Goal: Transaction & Acquisition: Book appointment/travel/reservation

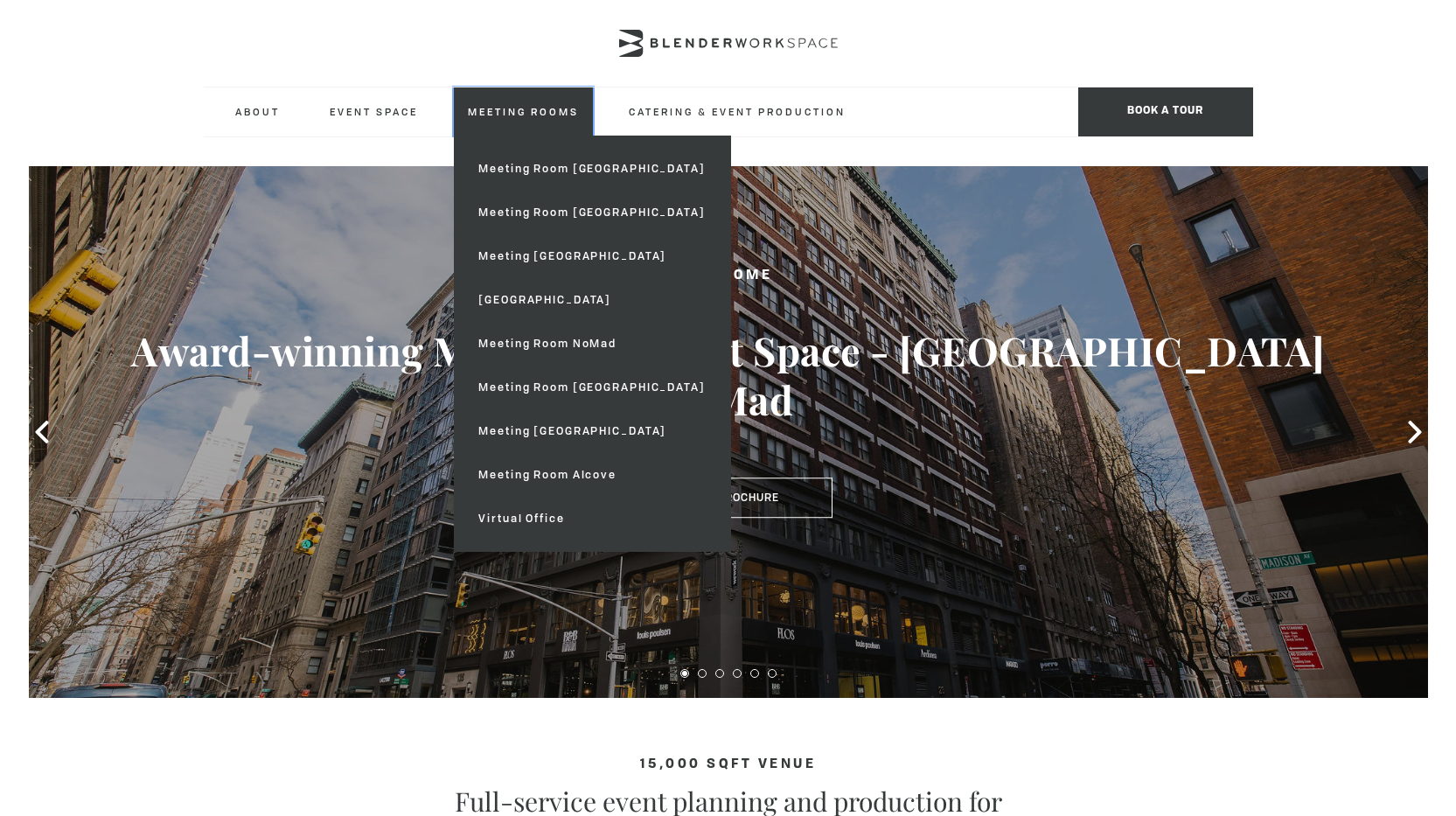
click at [543, 109] on link "Meeting Rooms" at bounding box center [524, 111] width 139 height 48
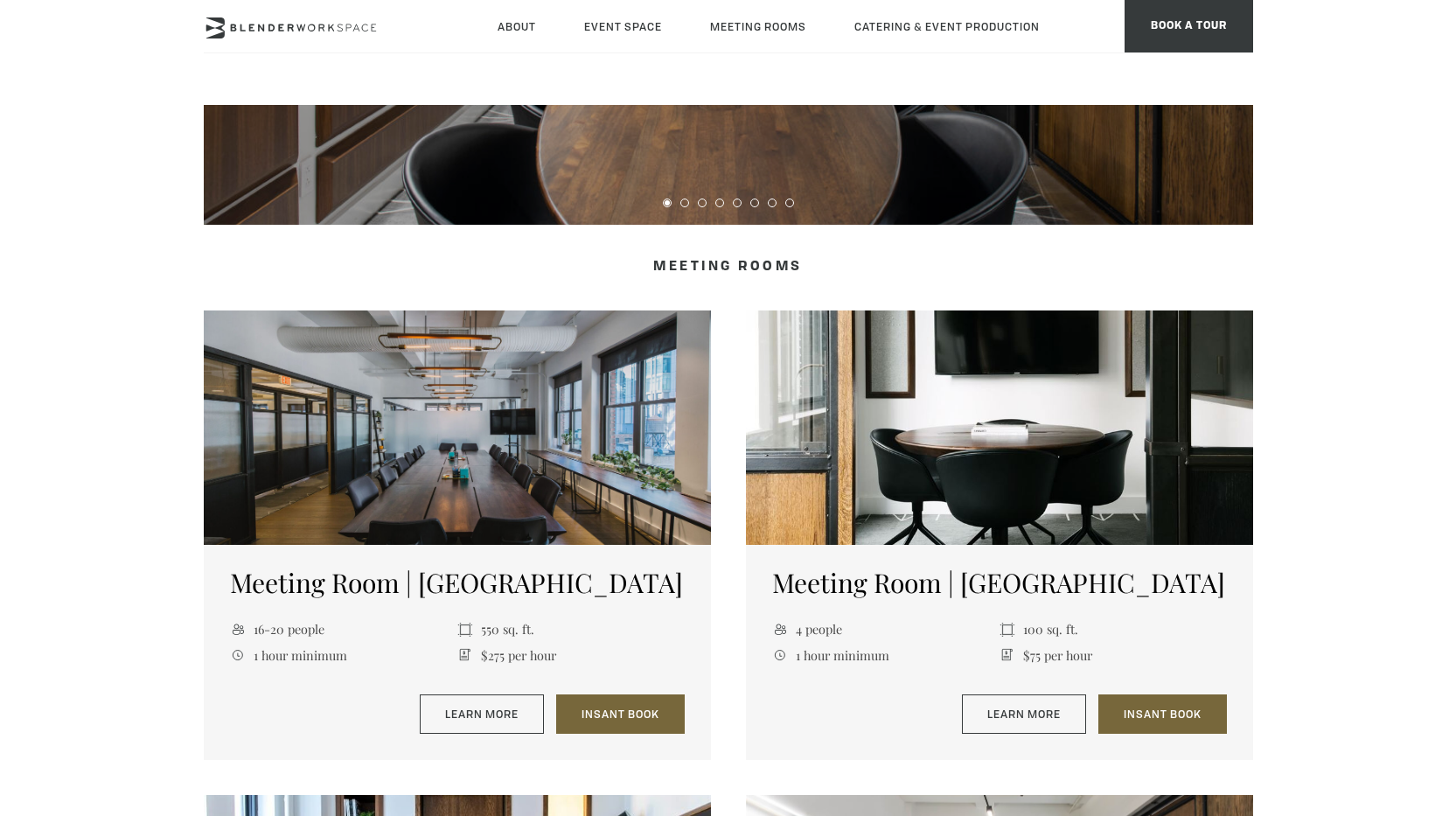
scroll to position [525, 0]
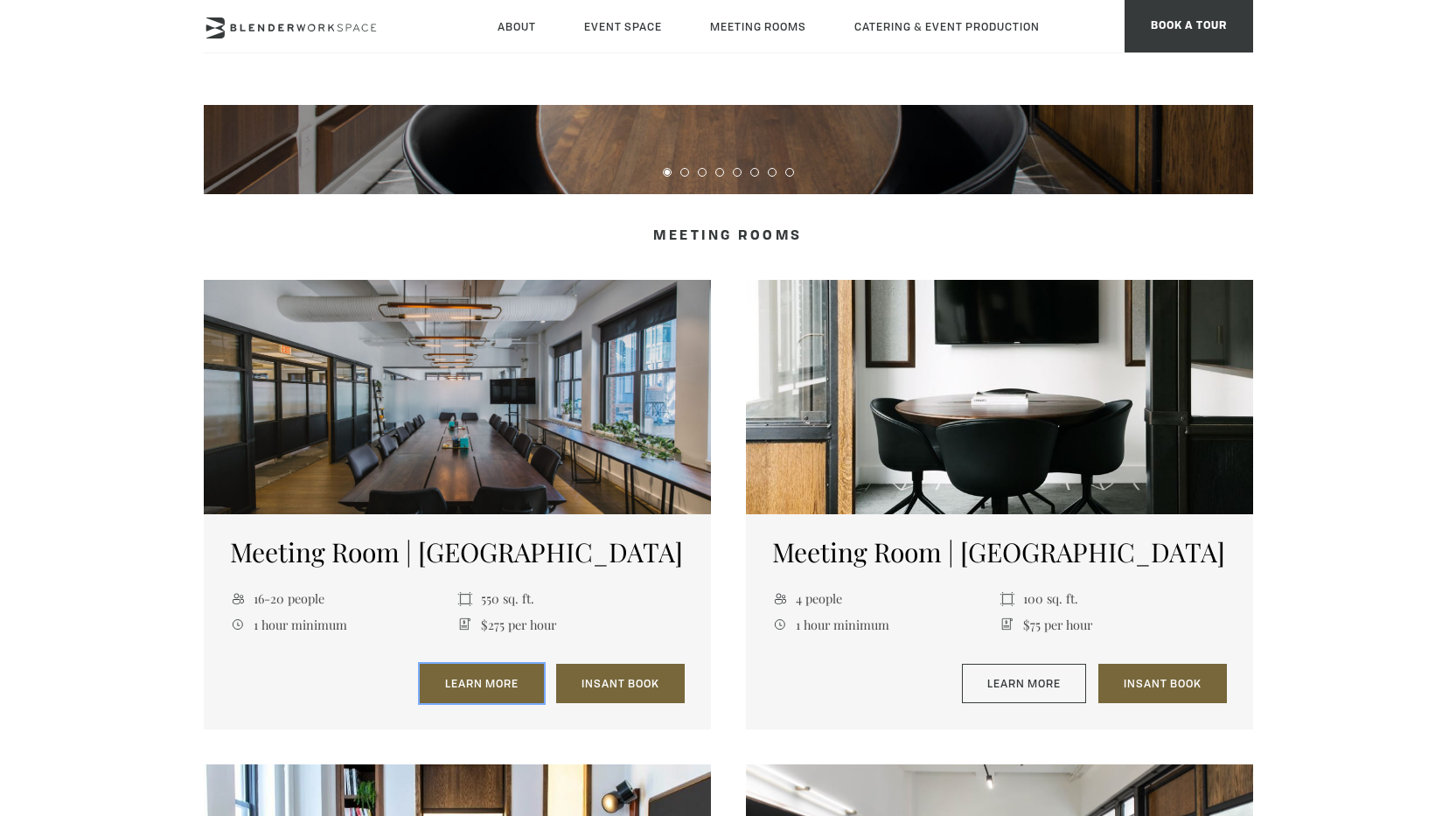
click at [491, 678] on link "Learn More" at bounding box center [481, 683] width 124 height 40
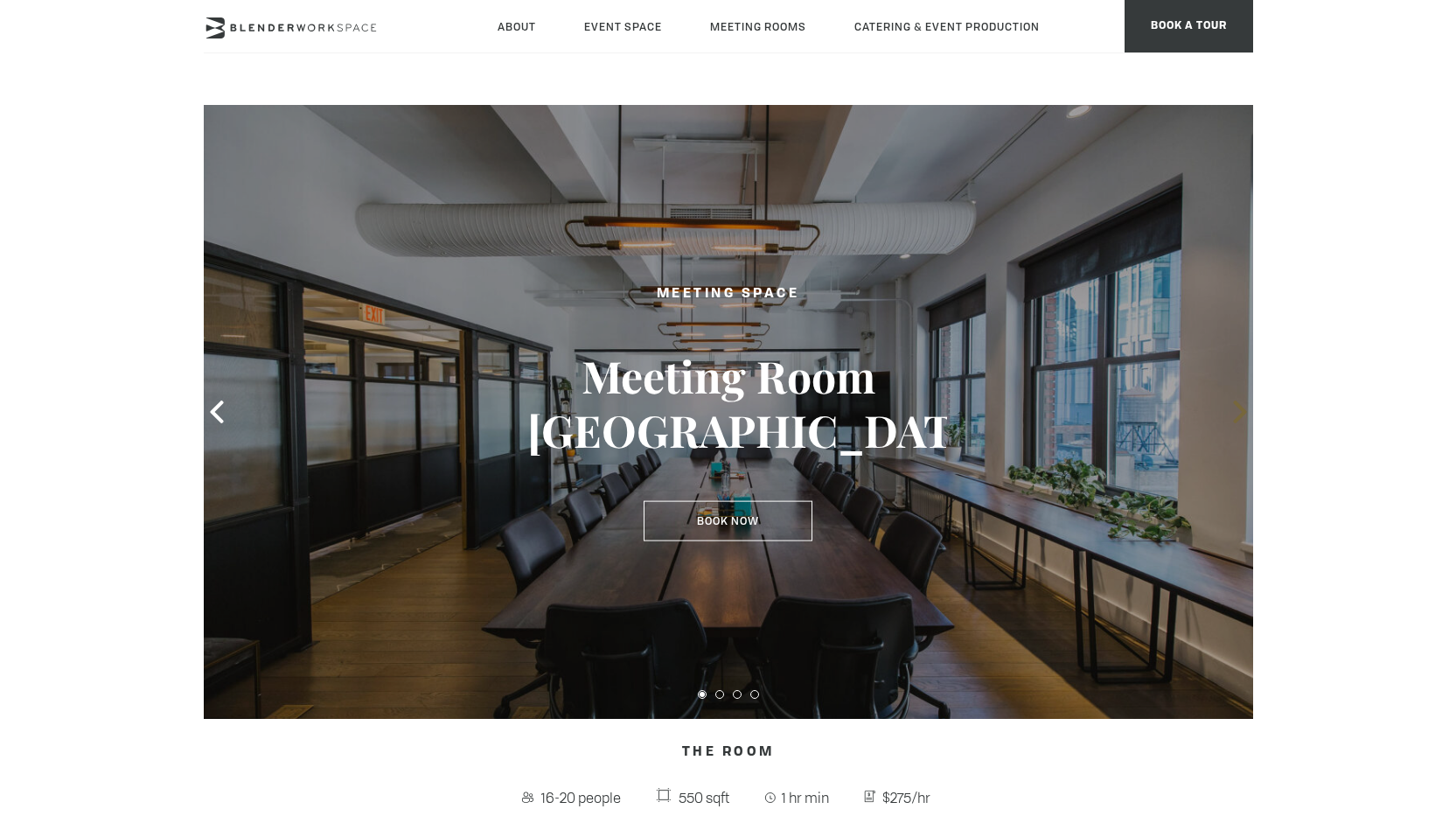
click at [1237, 410] on icon at bounding box center [1240, 412] width 23 height 23
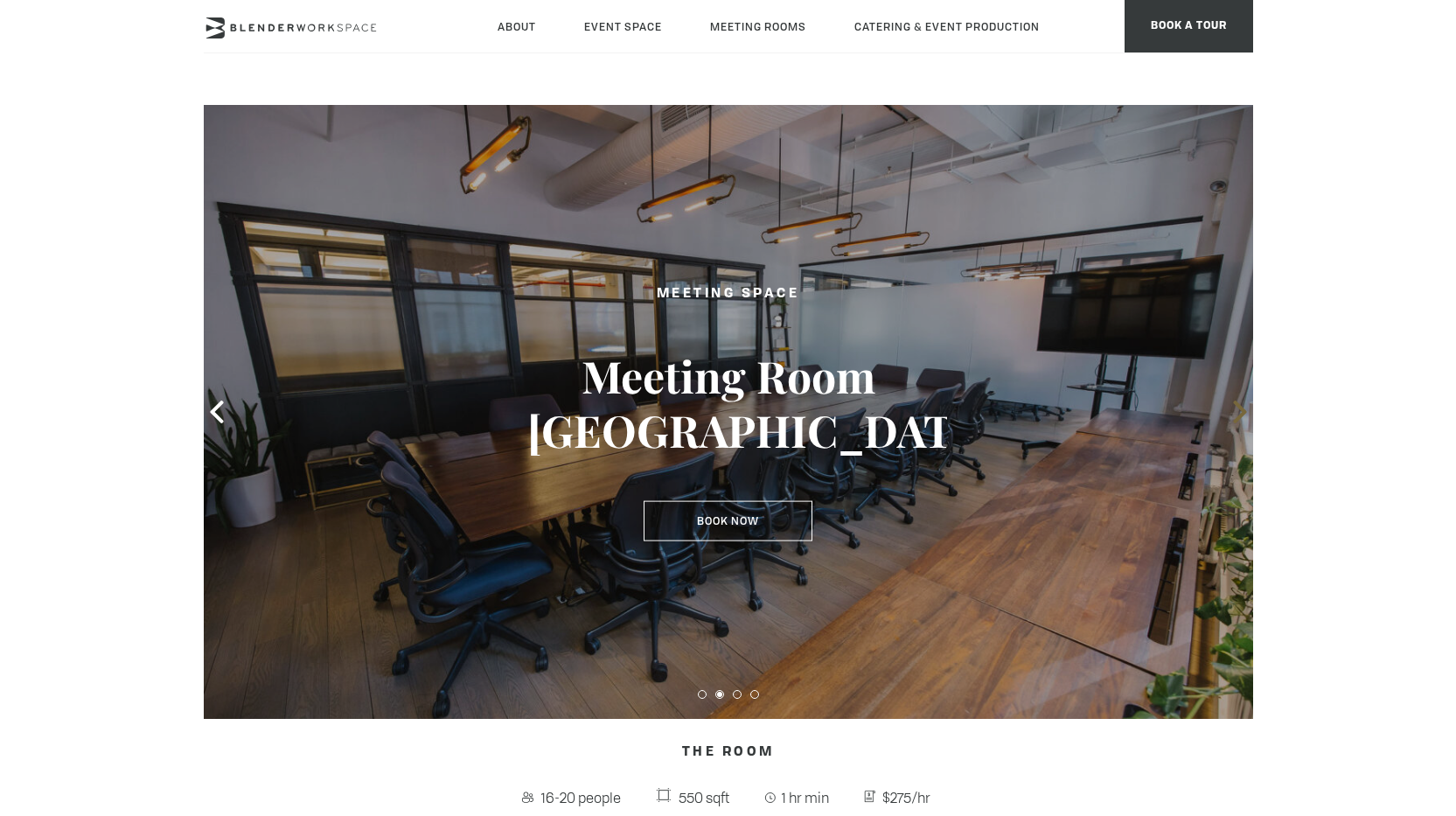
click at [1237, 410] on icon at bounding box center [1240, 412] width 23 height 23
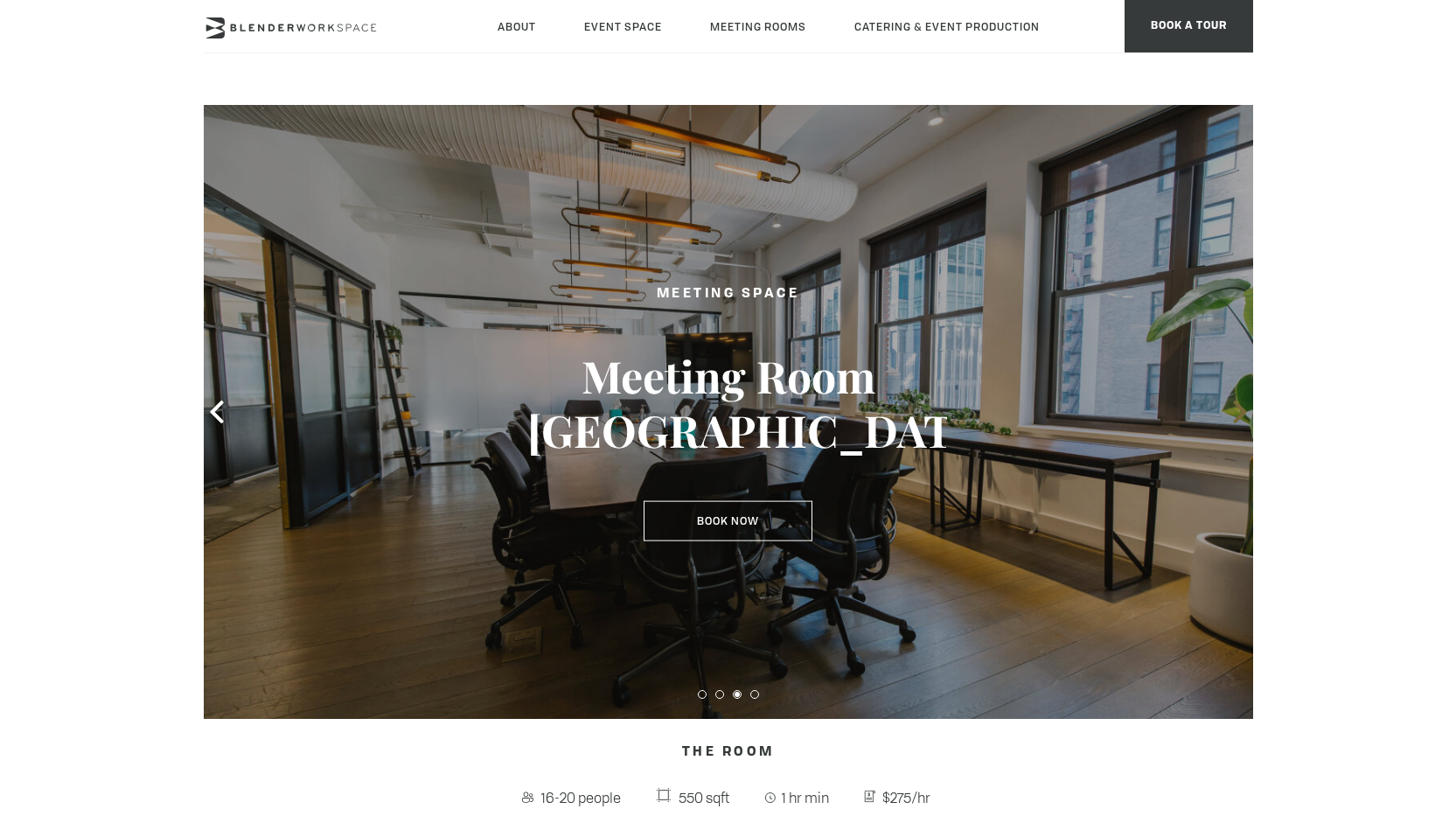
click at [1239, 410] on icon at bounding box center [1240, 412] width 23 height 23
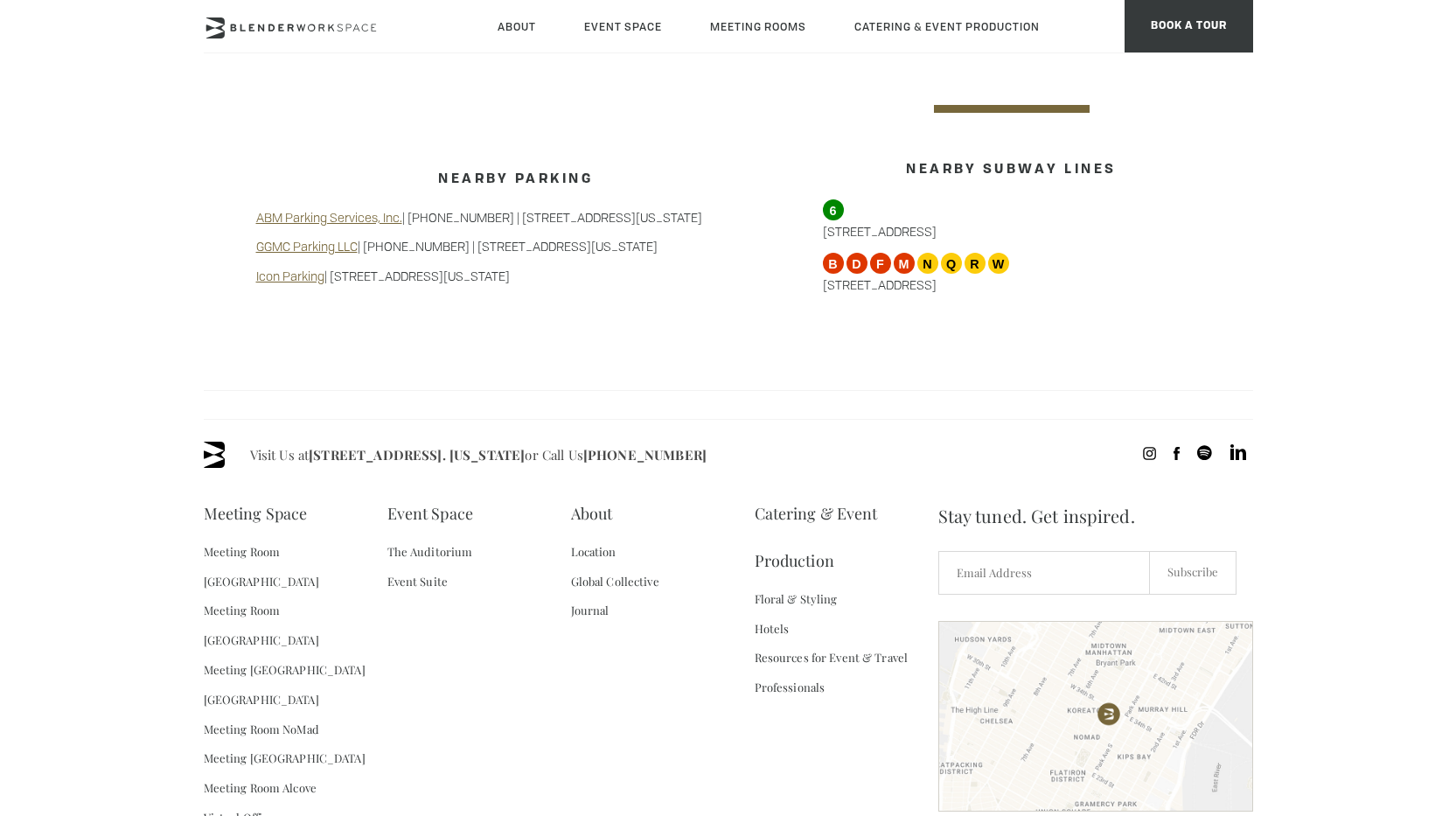
scroll to position [1723, 0]
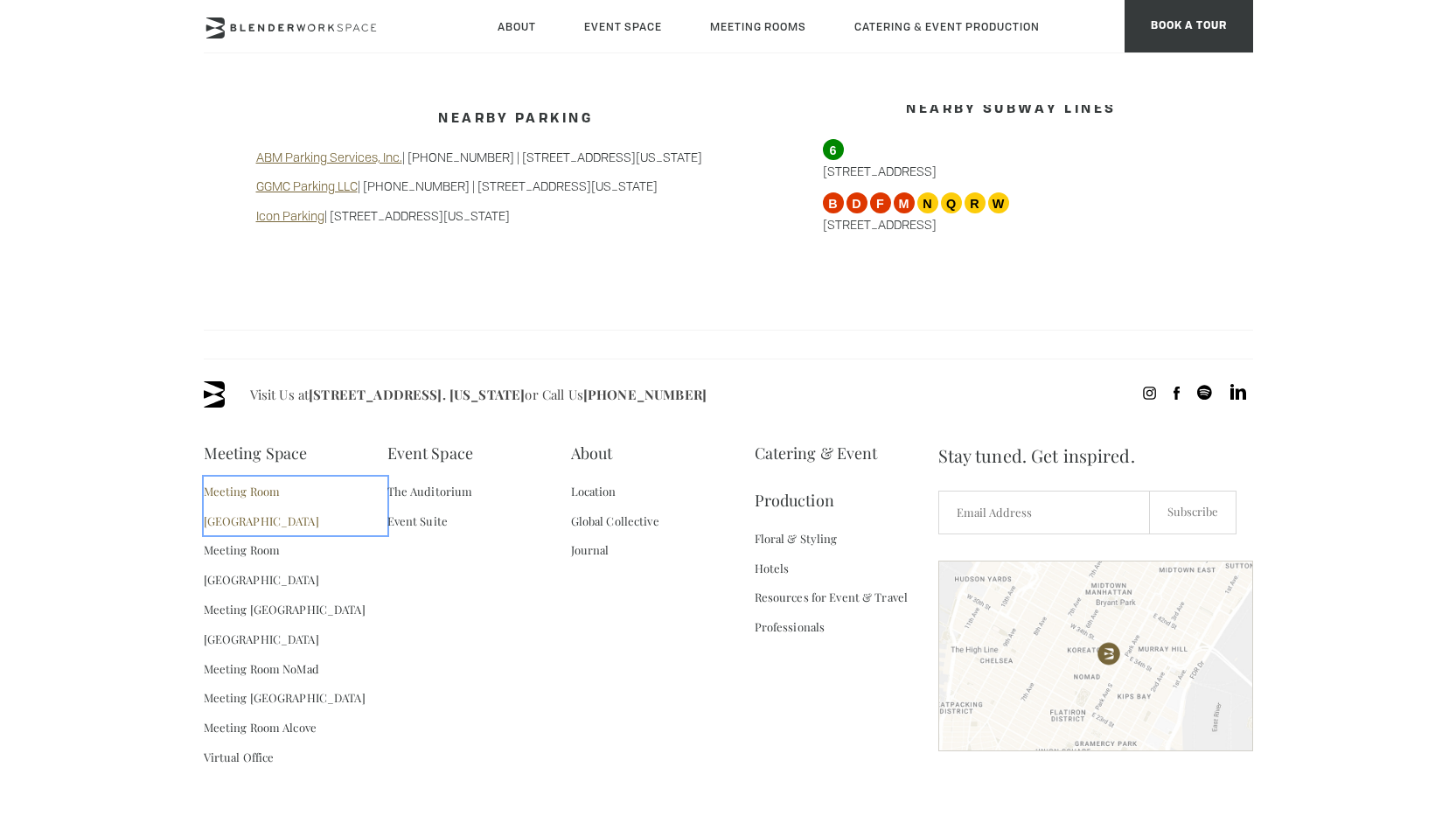
click at [291, 477] on link "Meeting Room [GEOGRAPHIC_DATA]" at bounding box center [296, 506] width 183 height 60
click at [292, 535] on link "Meeting Room [GEOGRAPHIC_DATA]" at bounding box center [296, 565] width 183 height 60
click at [304, 595] on link "Meeting [GEOGRAPHIC_DATA]" at bounding box center [285, 609] width 162 height 29
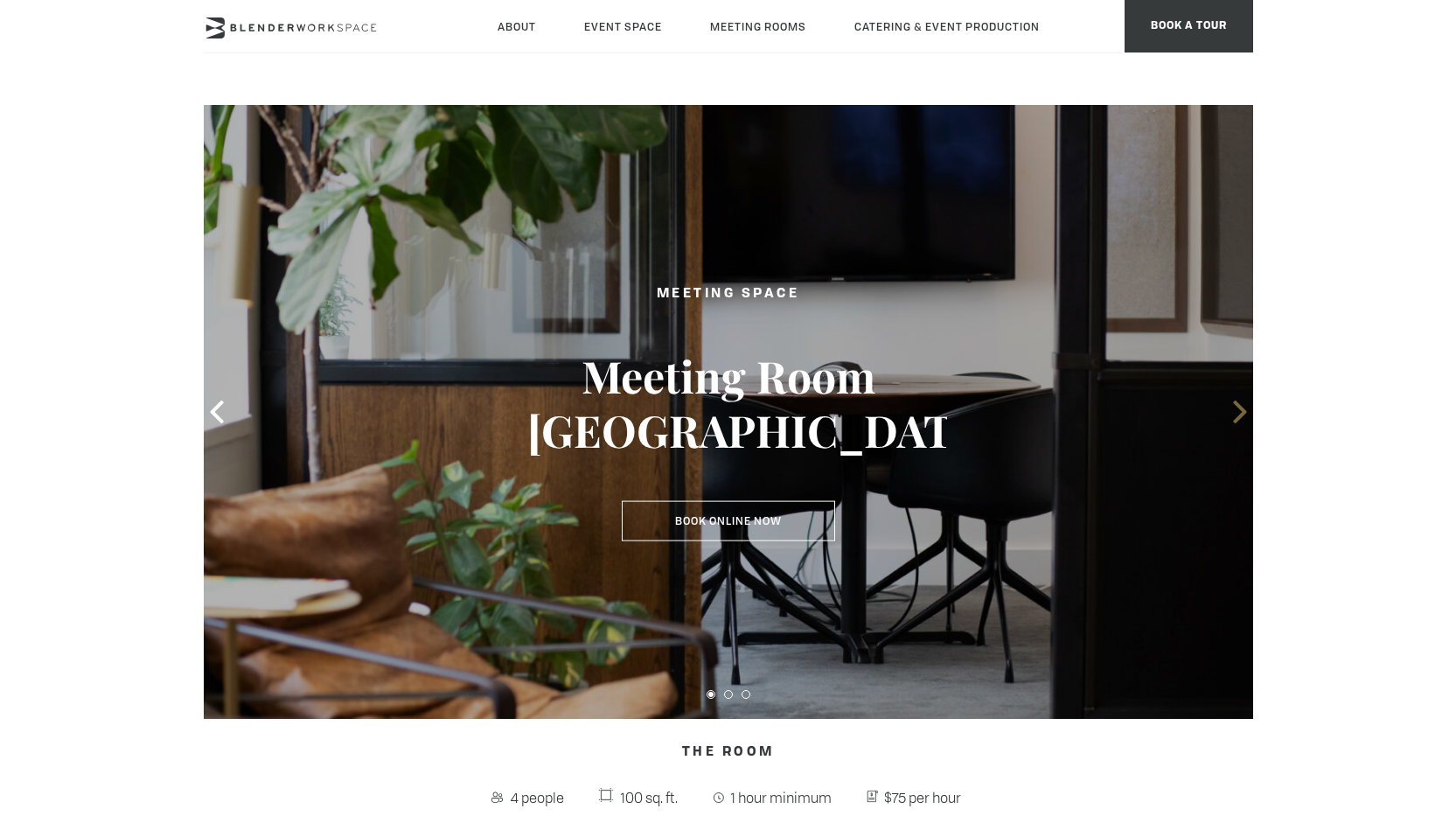
click at [1249, 416] on icon at bounding box center [1240, 412] width 23 height 23
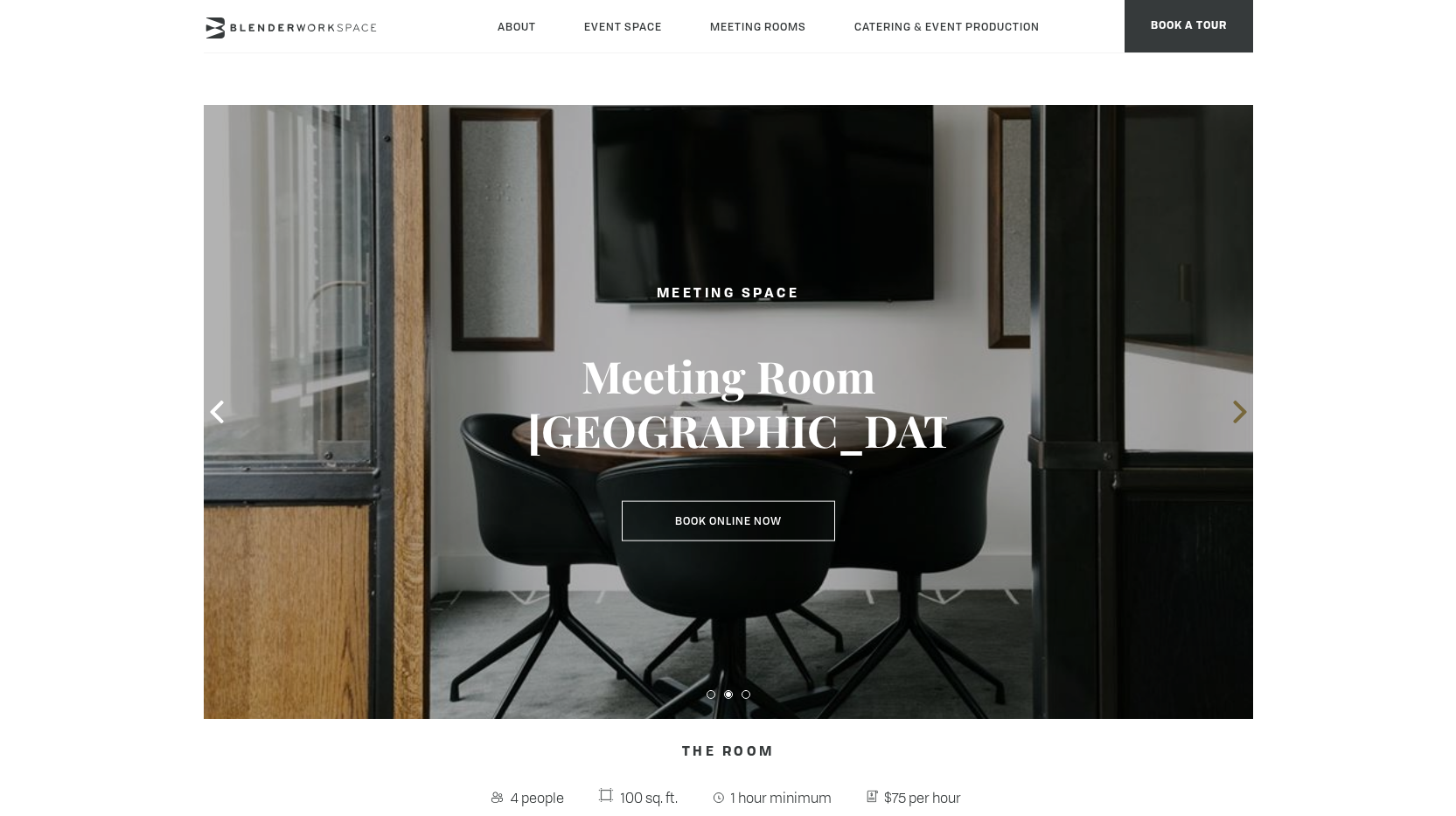
click at [1249, 415] on icon at bounding box center [1240, 412] width 23 height 23
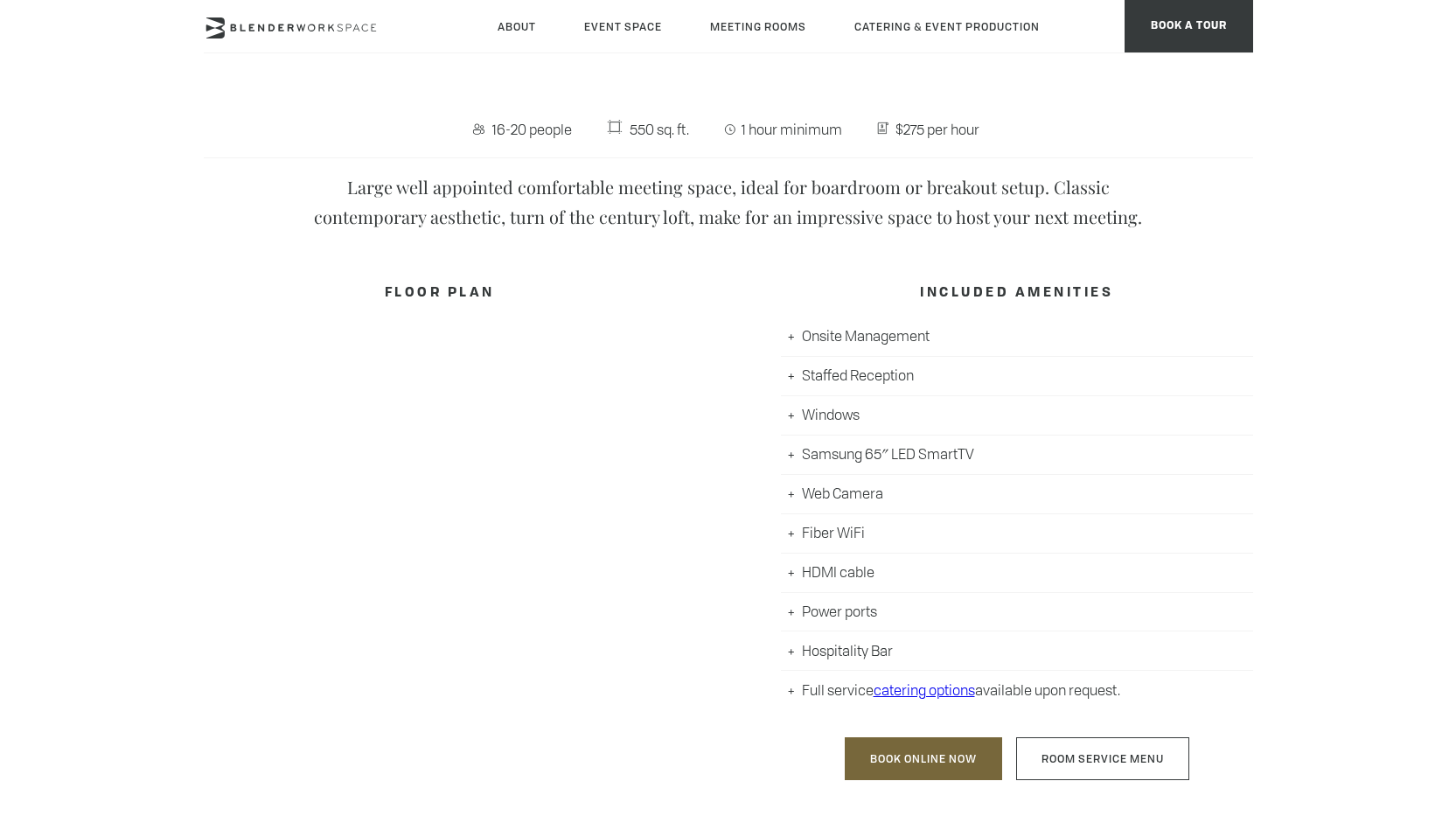
scroll to position [700, 0]
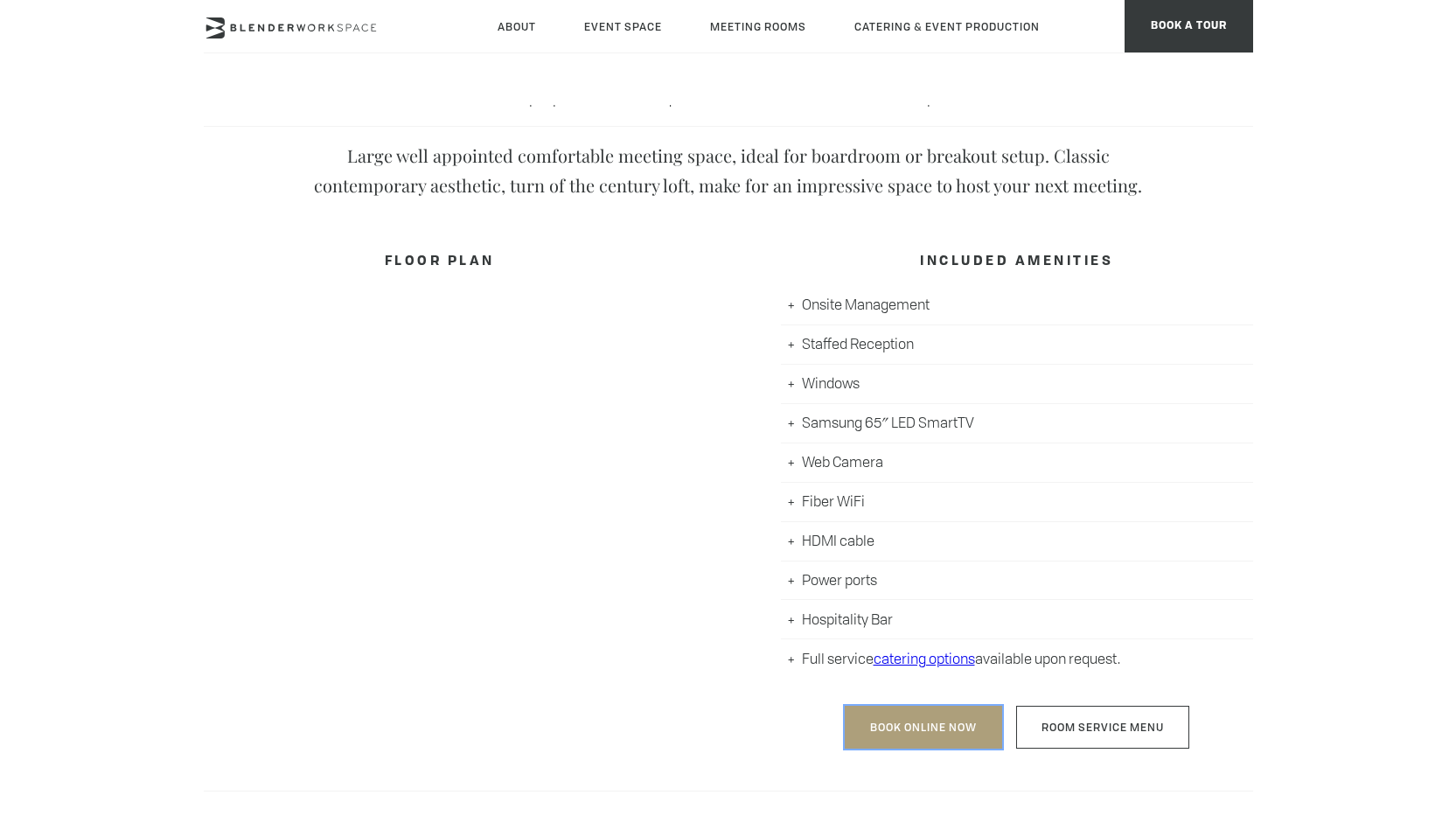
click at [940, 722] on link "Book Online Now" at bounding box center [923, 728] width 158 height 43
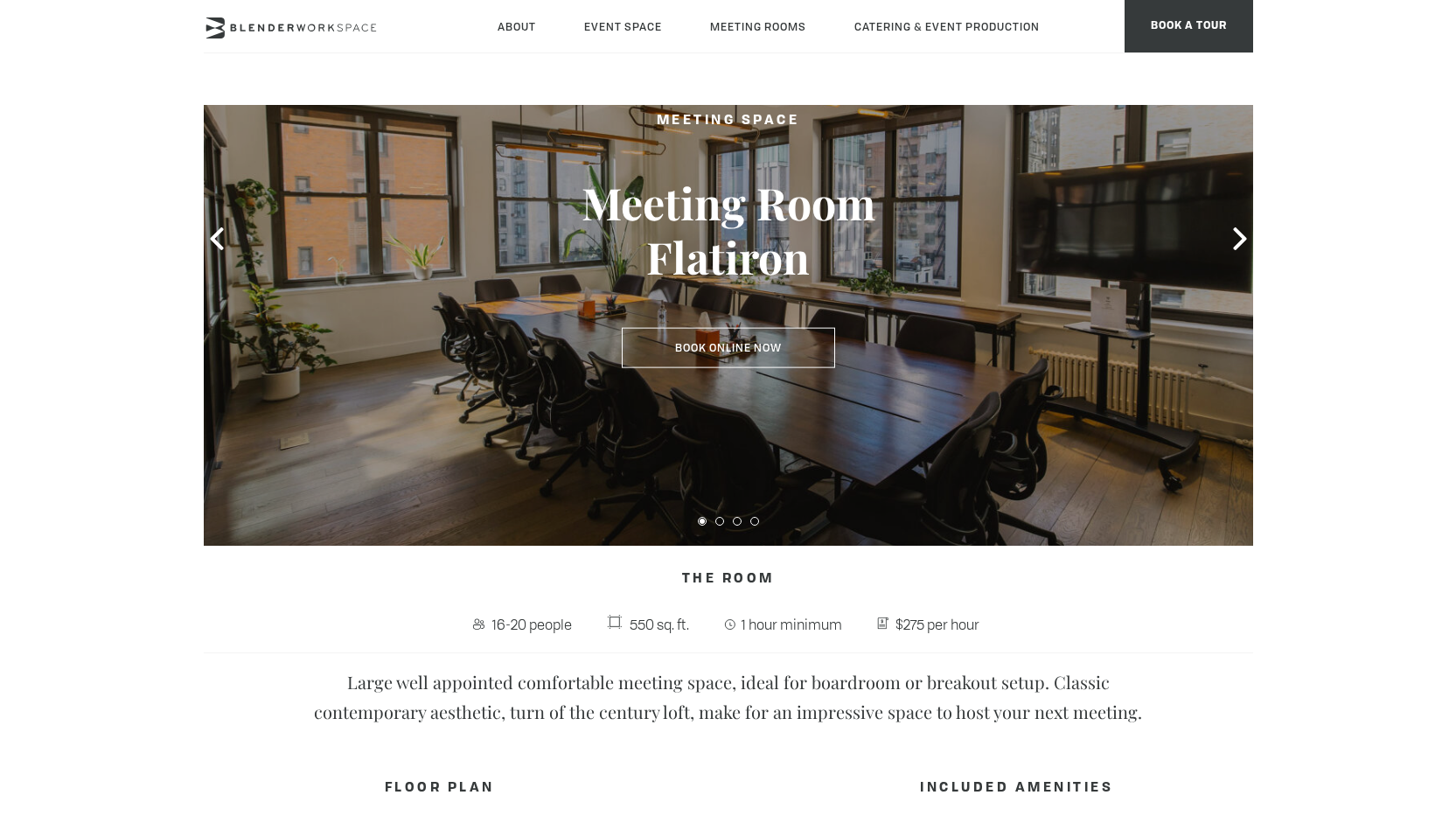
scroll to position [87, 0]
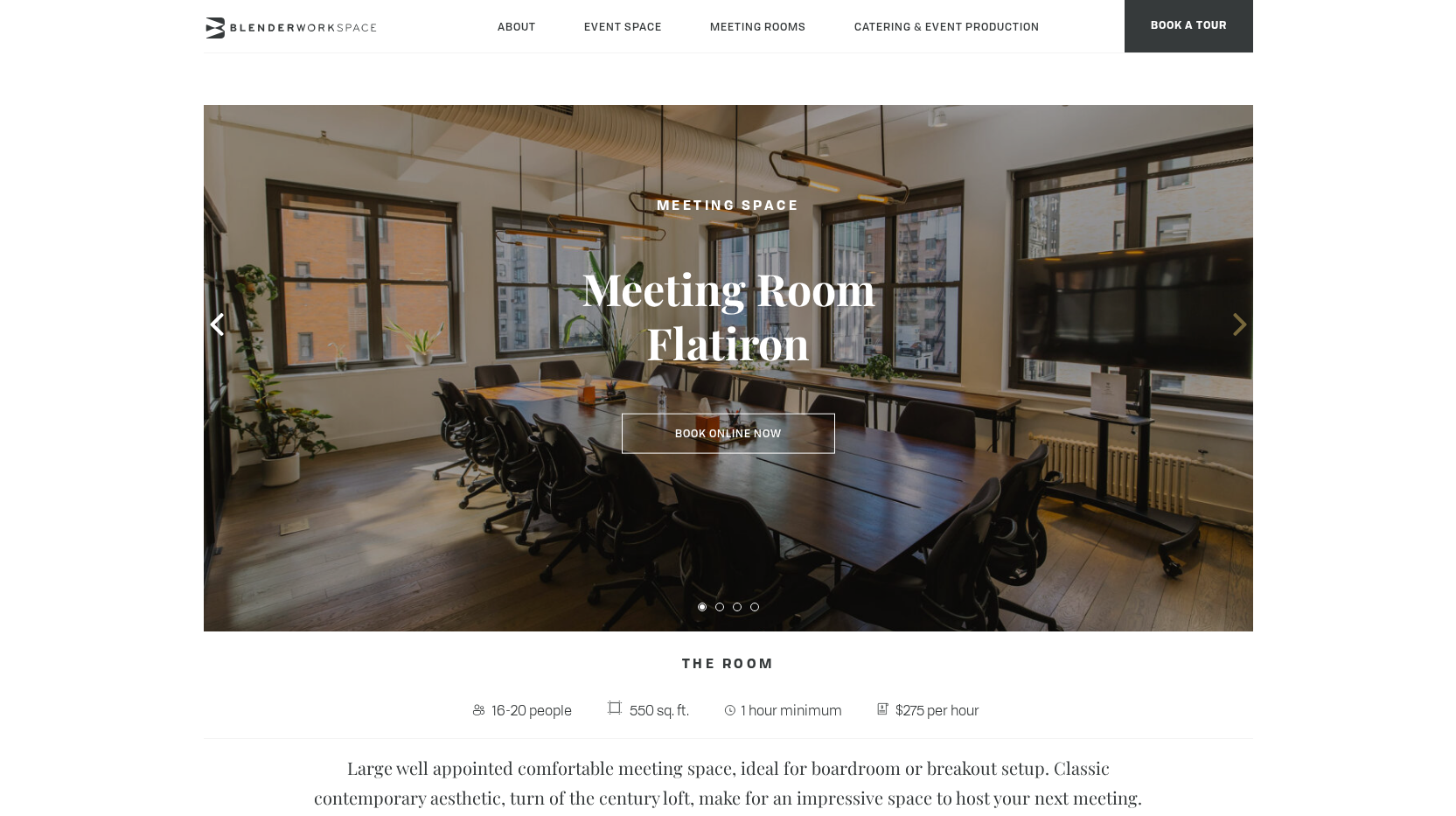
click at [1237, 316] on icon at bounding box center [1240, 325] width 13 height 23
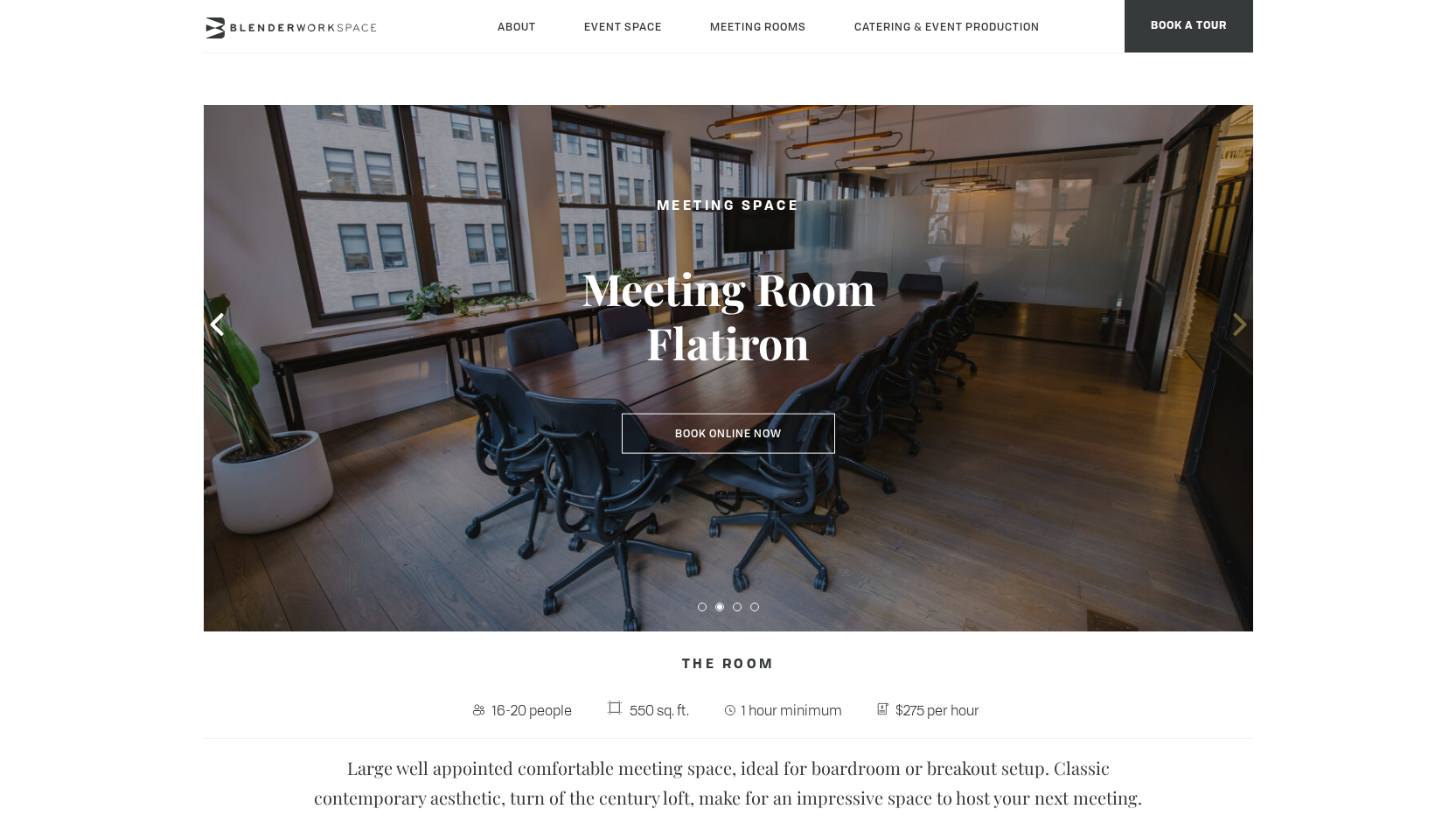
click at [1238, 316] on icon at bounding box center [1240, 325] width 13 height 23
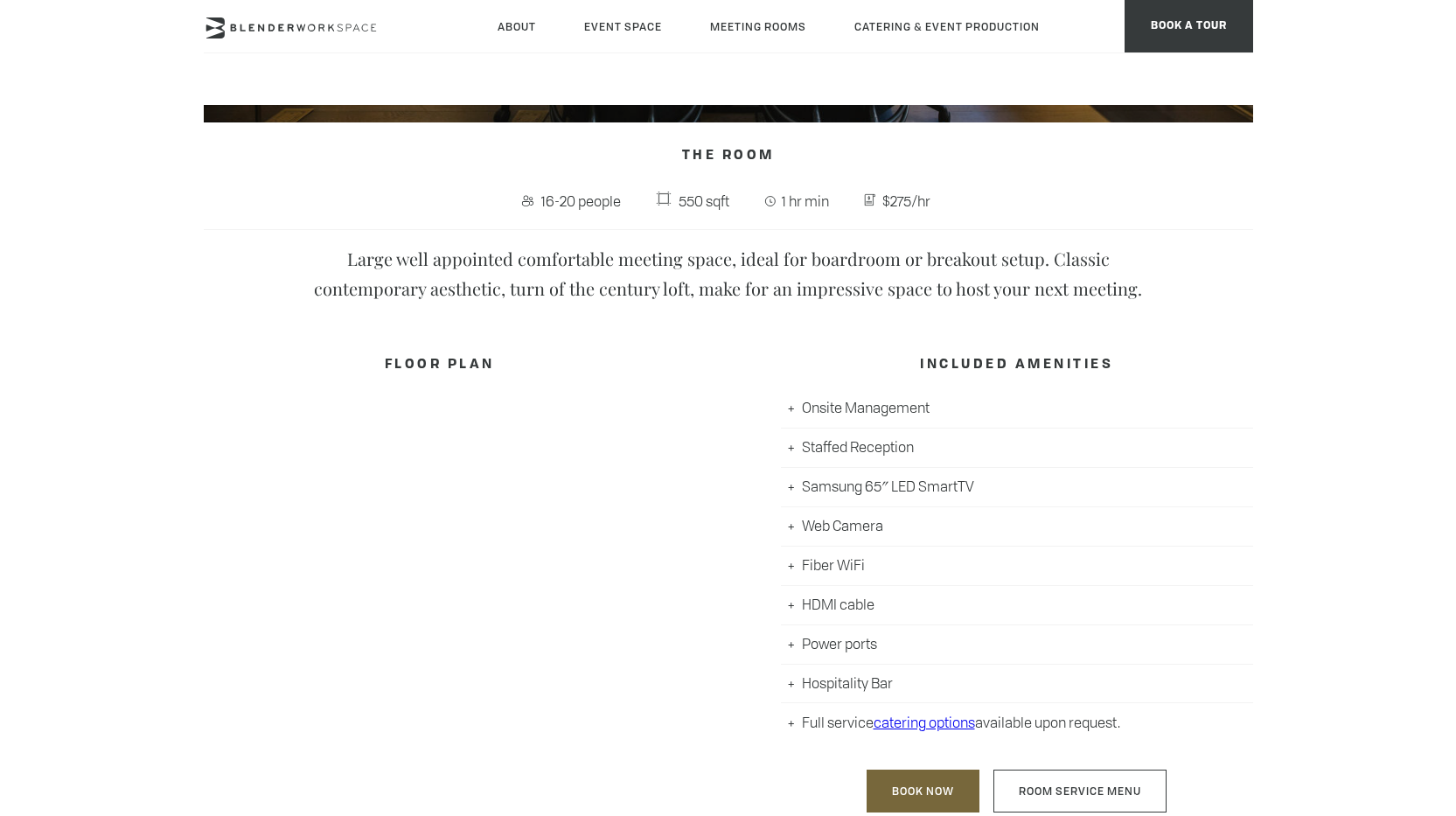
scroll to position [700, 0]
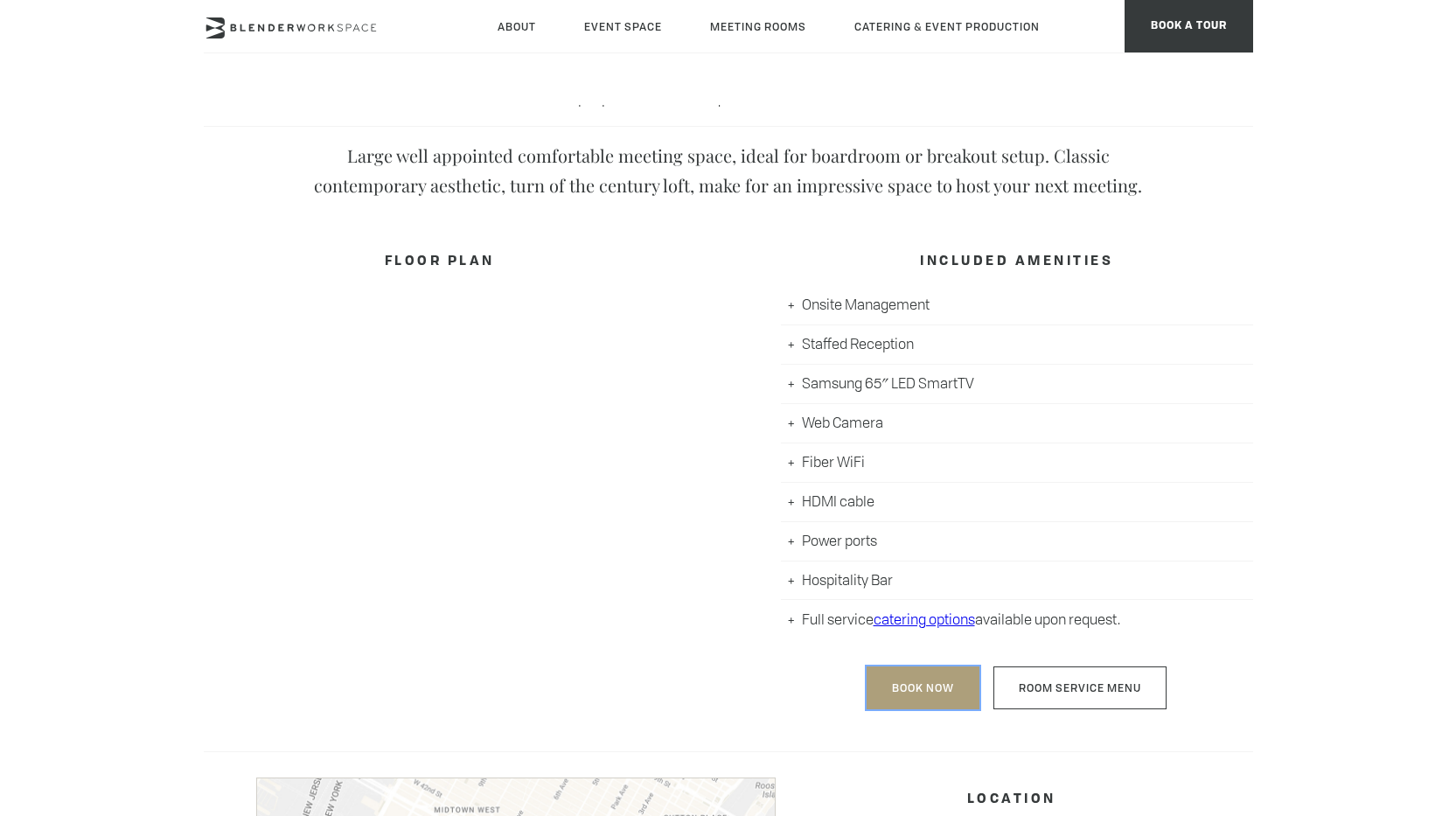
click at [923, 678] on link "Book Now" at bounding box center [923, 688] width 113 height 43
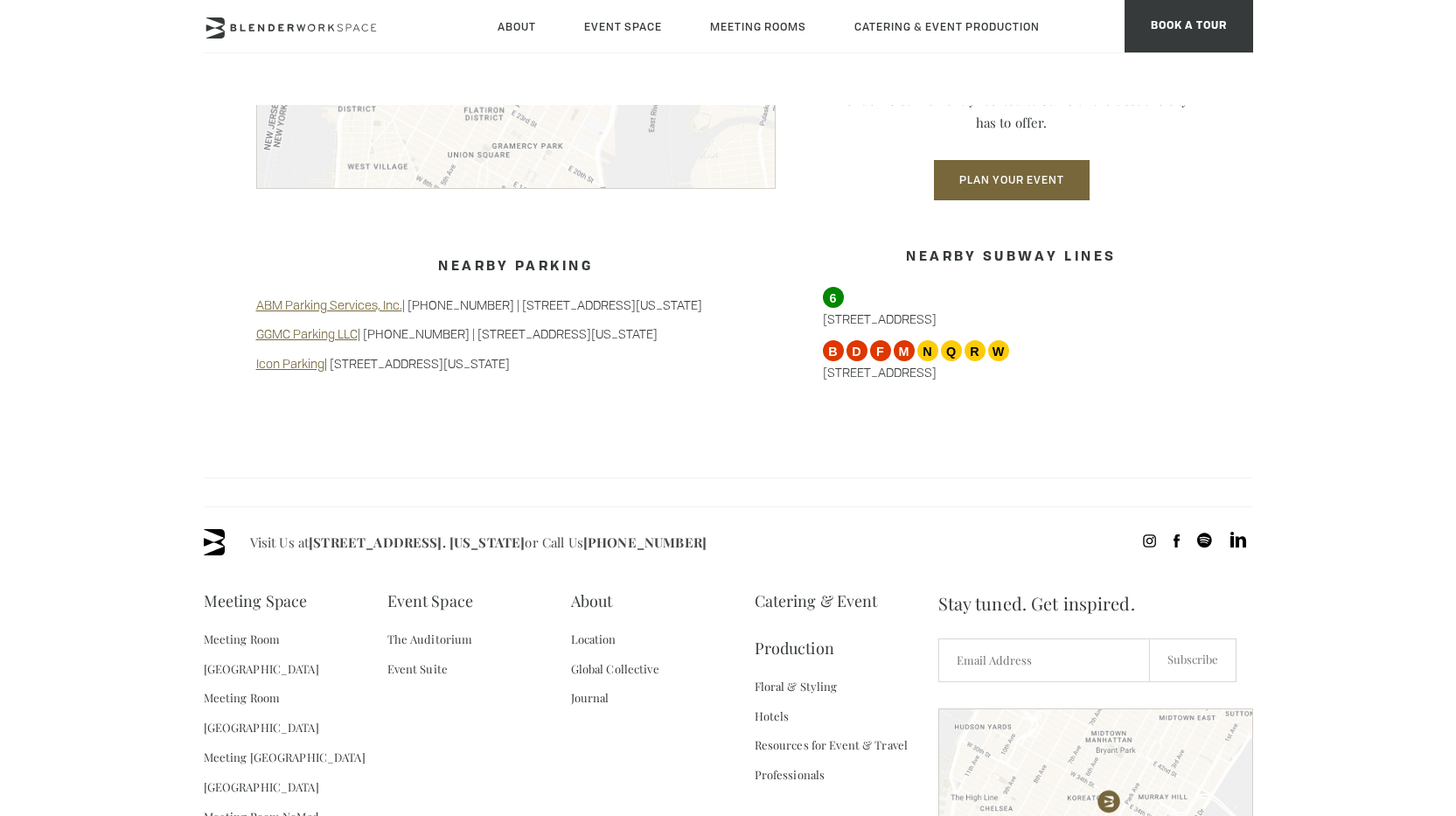
scroll to position [1662, 0]
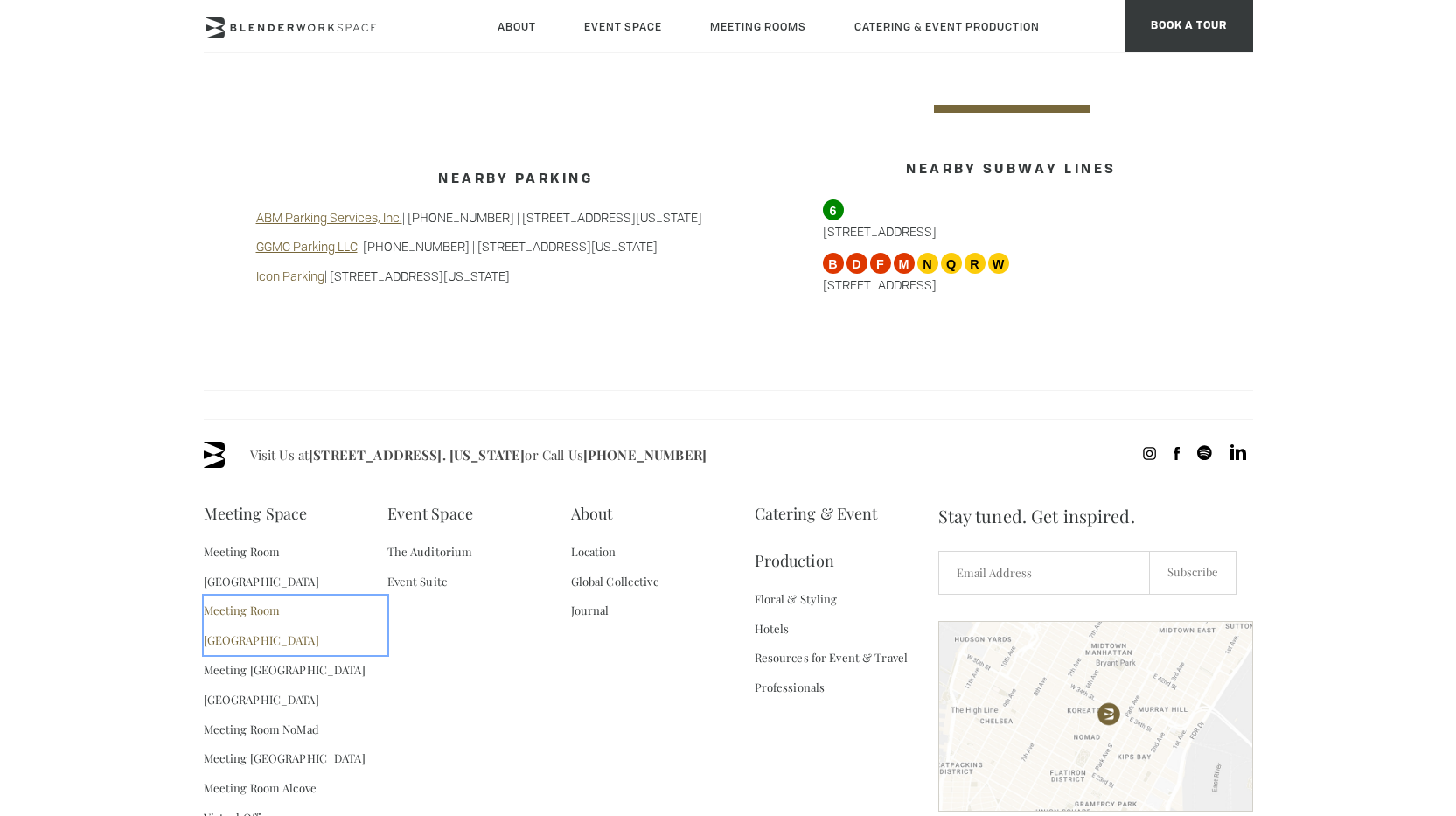
click at [298, 596] on link "Meeting Room [GEOGRAPHIC_DATA]" at bounding box center [296, 625] width 183 height 60
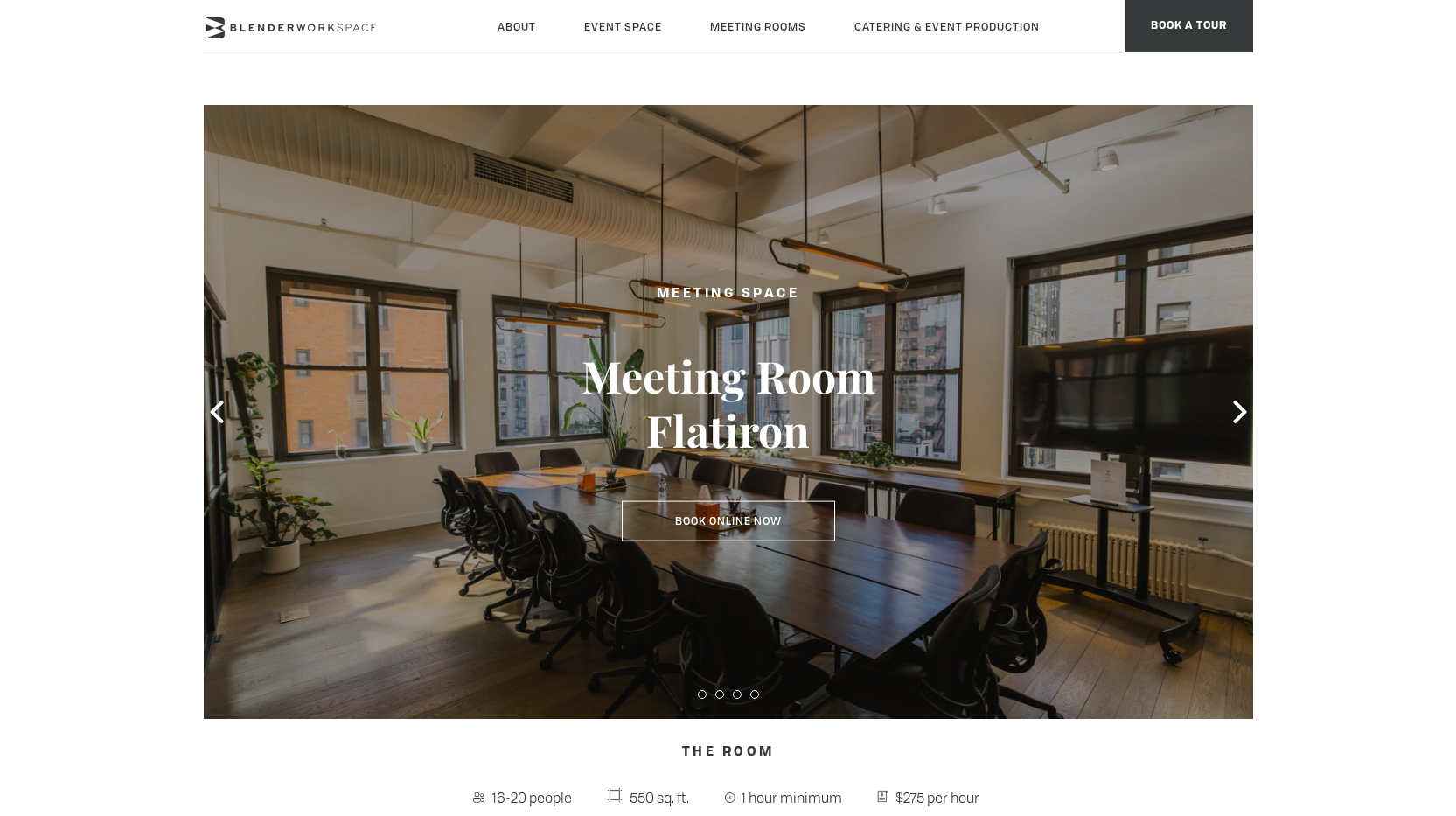
type div "[DATE]"
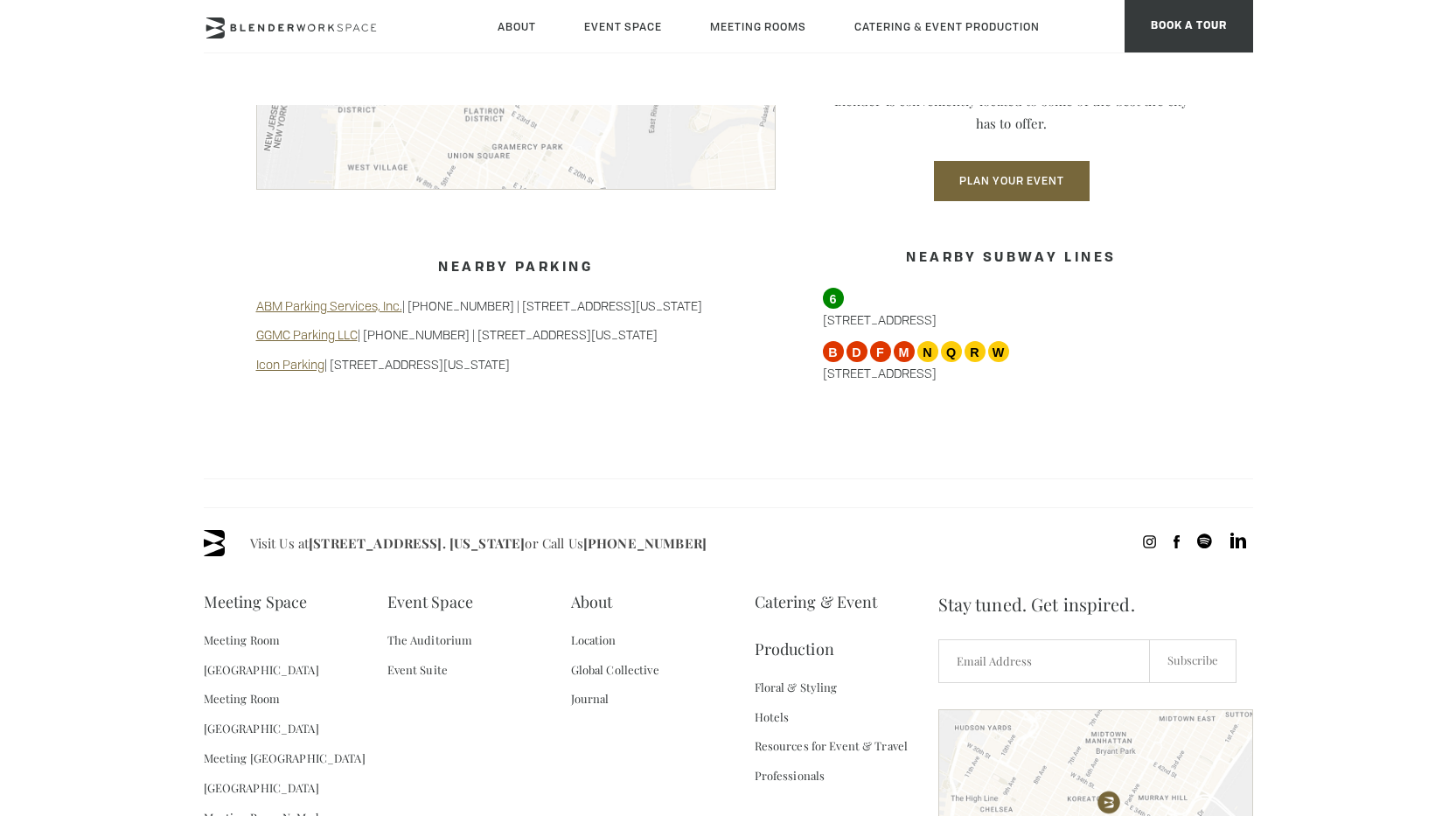
scroll to position [1662, 0]
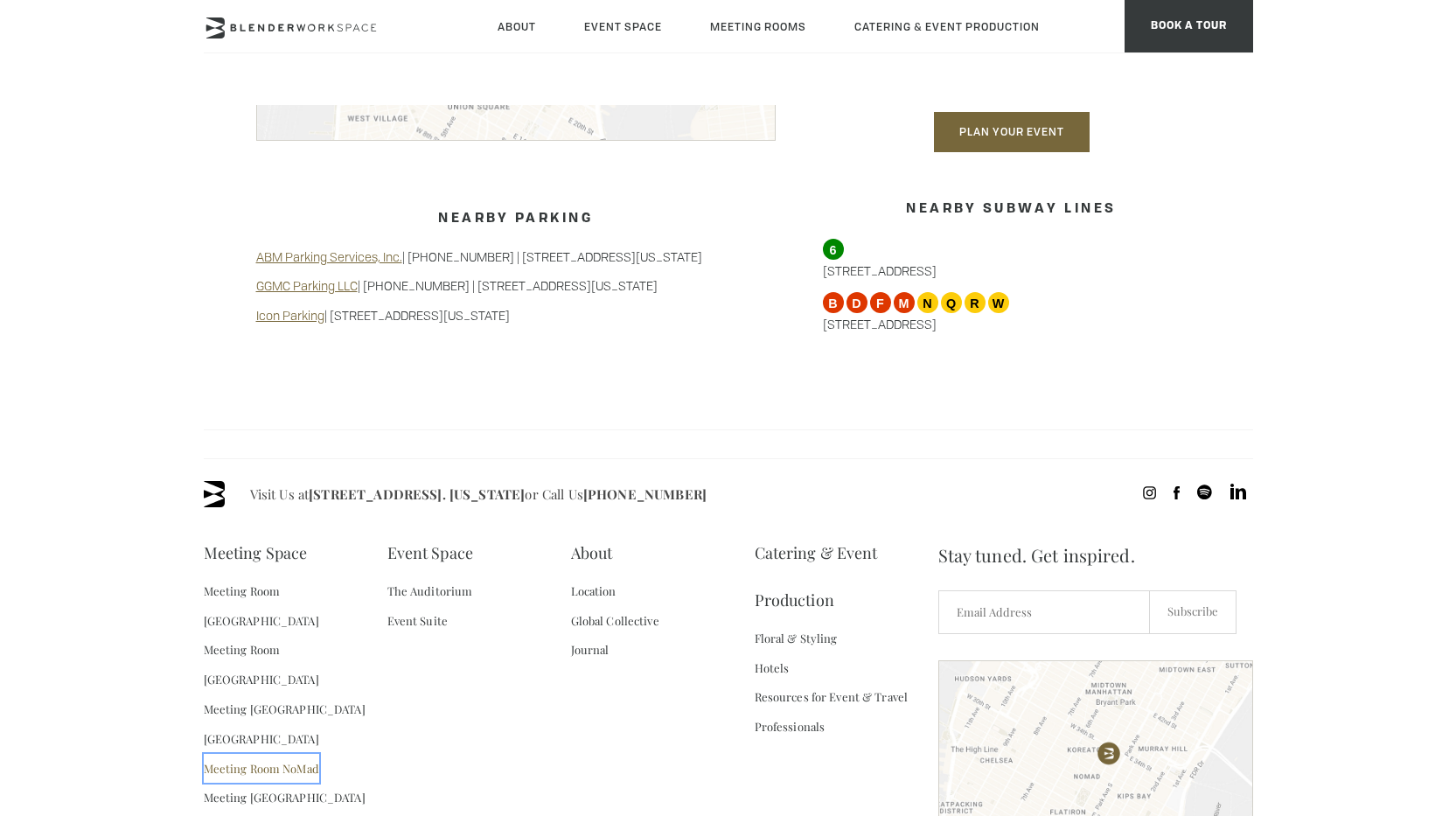
click at [287, 755] on link "Meeting Room NoMad" at bounding box center [262, 769] width 116 height 29
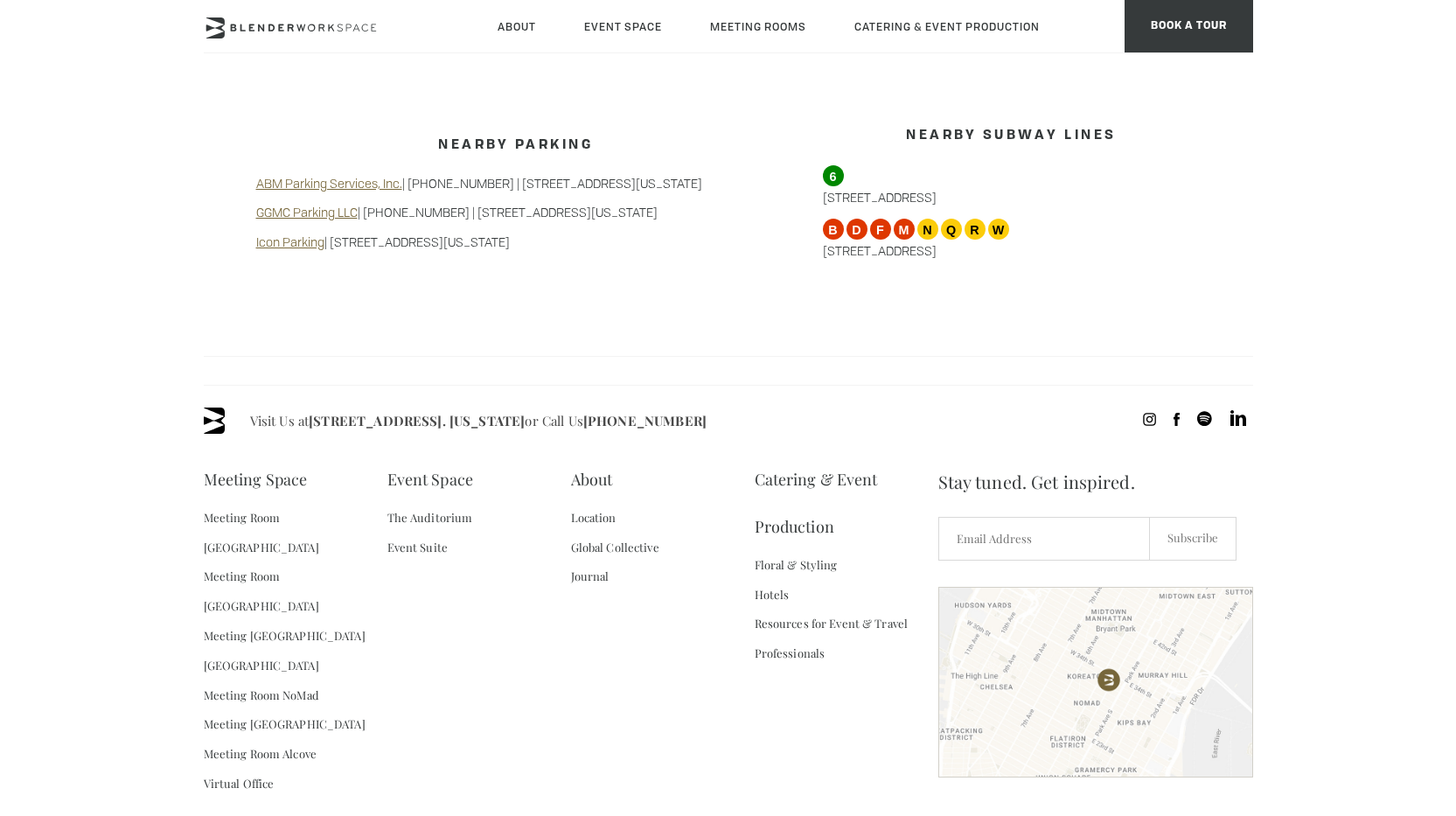
scroll to position [1750, 0]
